Goal: Check status: Check status

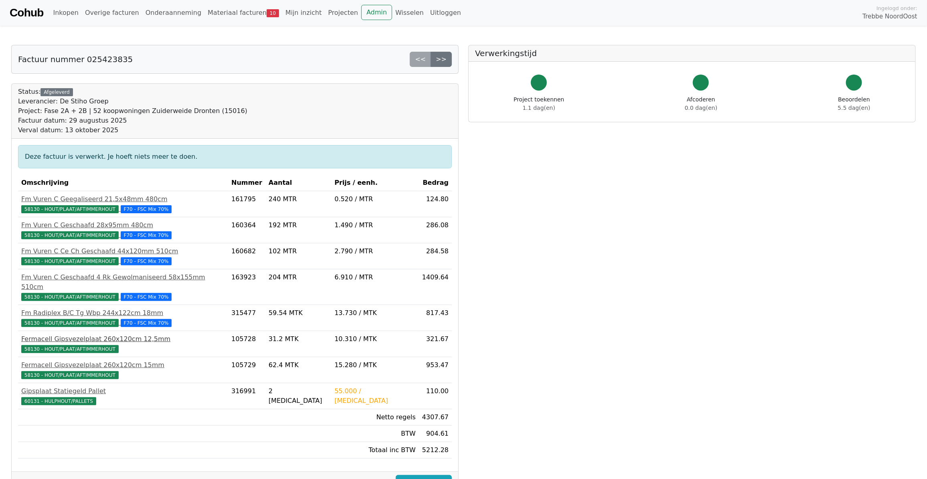
scroll to position [115, 0]
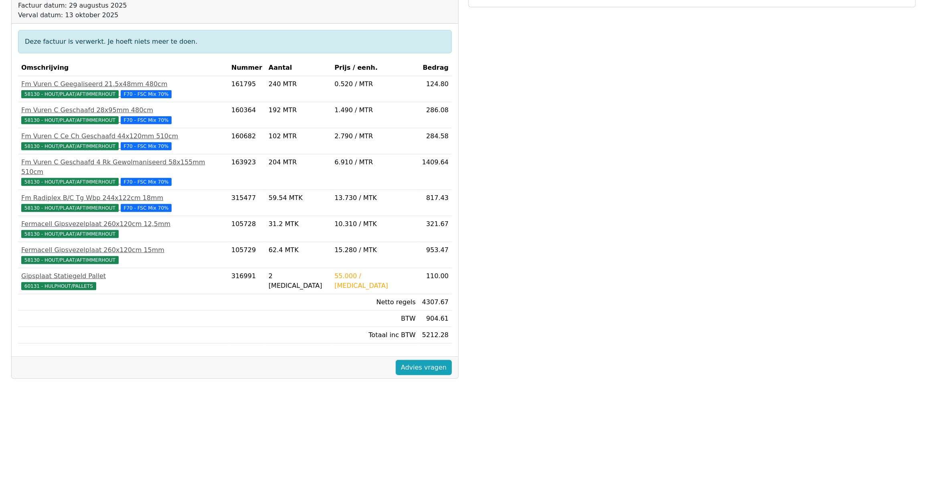
click at [111, 333] on td at bounding box center [174, 335] width 313 height 16
